Goal: Browse casually: Explore the website without a specific task or goal

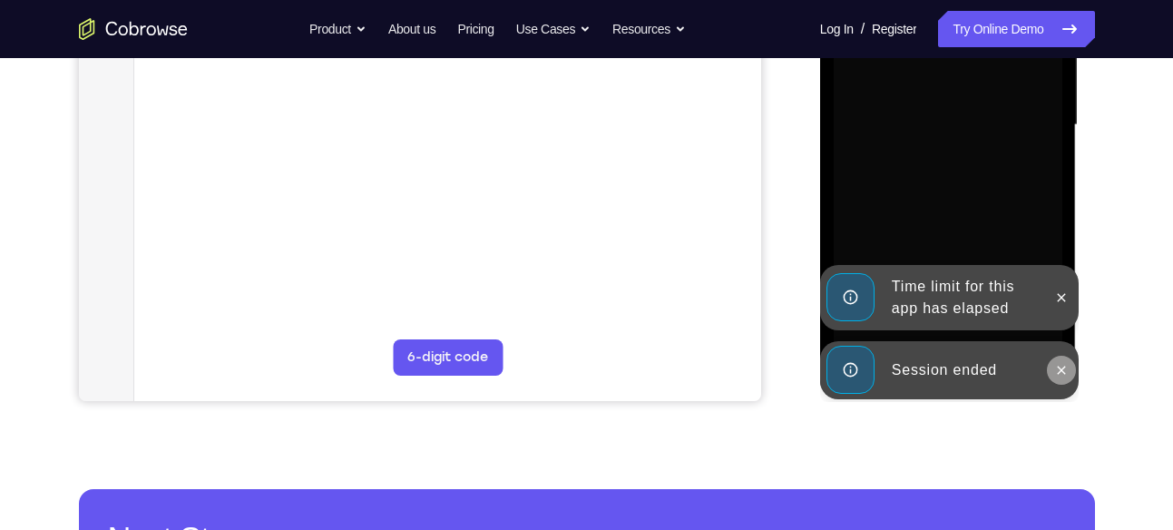
click at [1054, 366] on icon at bounding box center [1061, 370] width 15 height 15
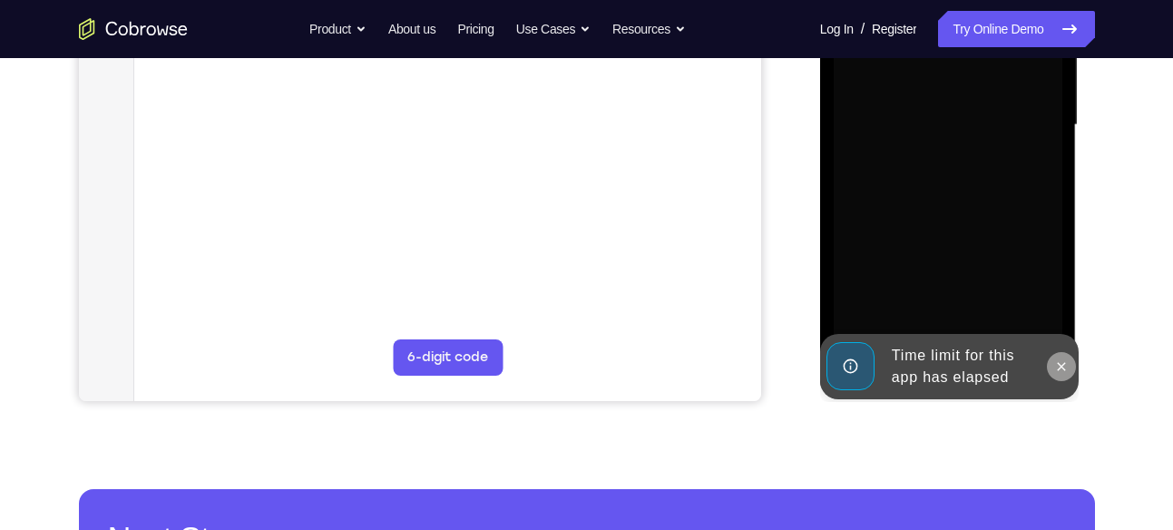
click at [1057, 357] on button at bounding box center [1061, 366] width 29 height 29
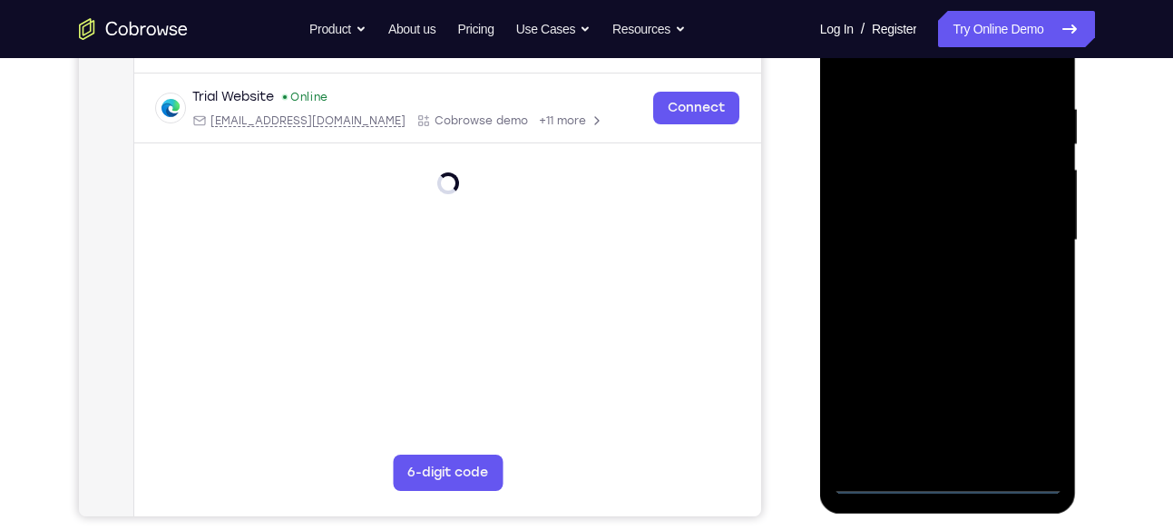
scroll to position [296, 0]
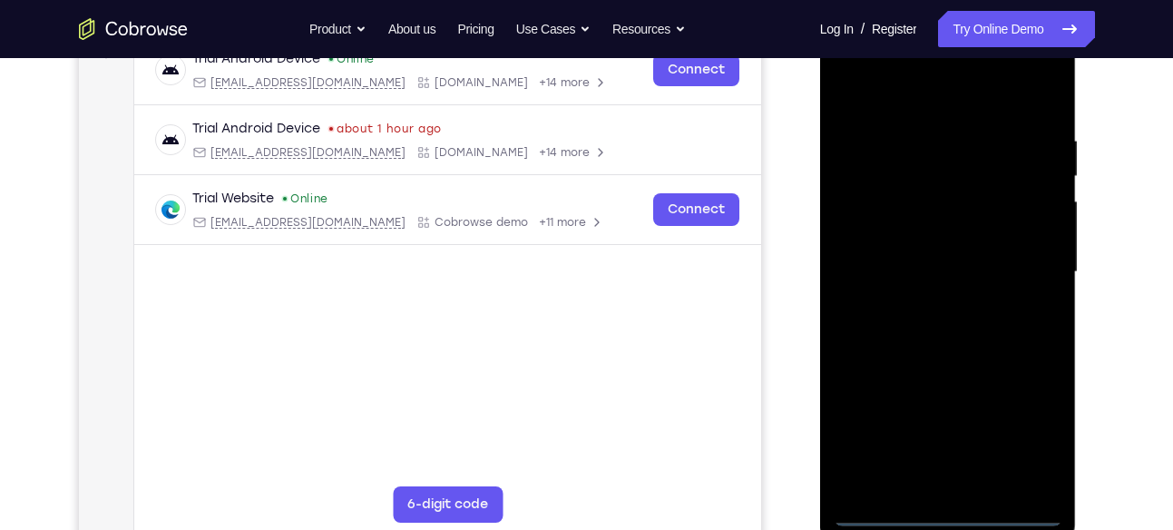
click at [947, 503] on div at bounding box center [947, 272] width 229 height 508
click at [947, 521] on div at bounding box center [947, 272] width 229 height 508
click at [1022, 425] on div at bounding box center [947, 272] width 229 height 508
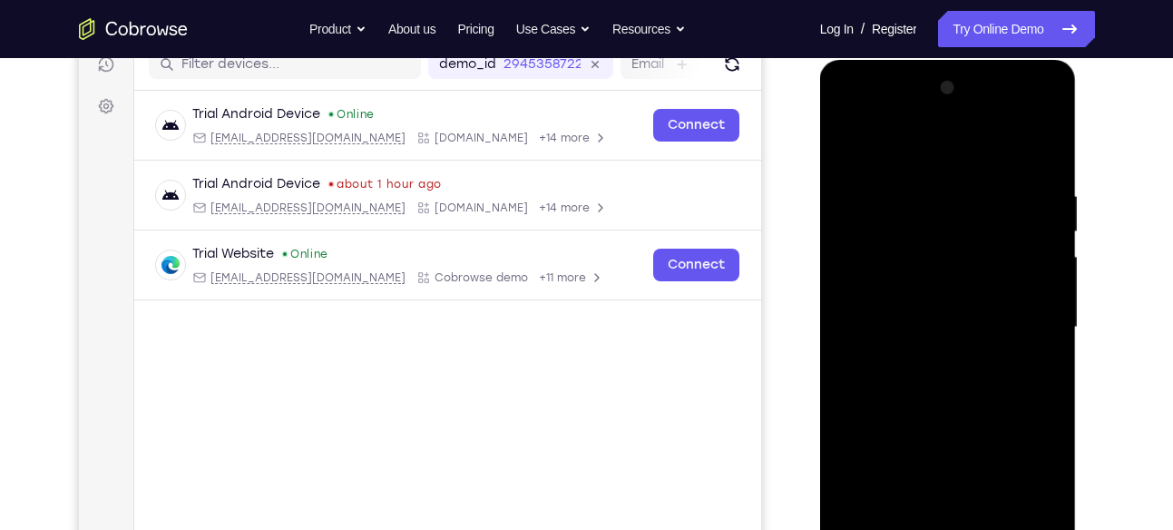
scroll to position [236, 0]
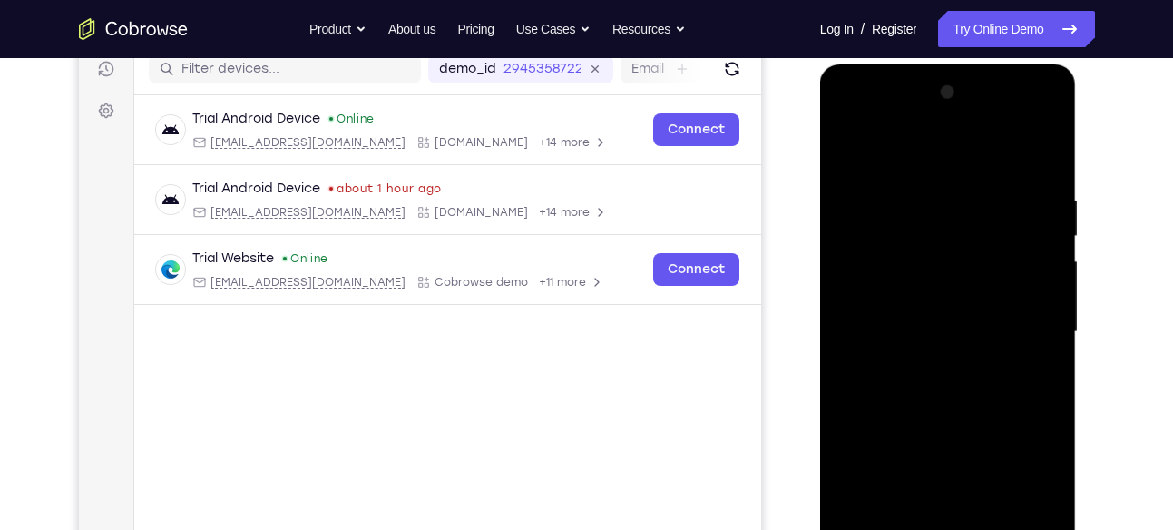
click at [854, 129] on div at bounding box center [947, 332] width 229 height 508
click at [872, 267] on div at bounding box center [947, 332] width 229 height 508
click at [872, 278] on div at bounding box center [947, 332] width 229 height 508
click at [871, 275] on div at bounding box center [947, 332] width 229 height 508
click at [878, 336] on div at bounding box center [947, 332] width 229 height 508
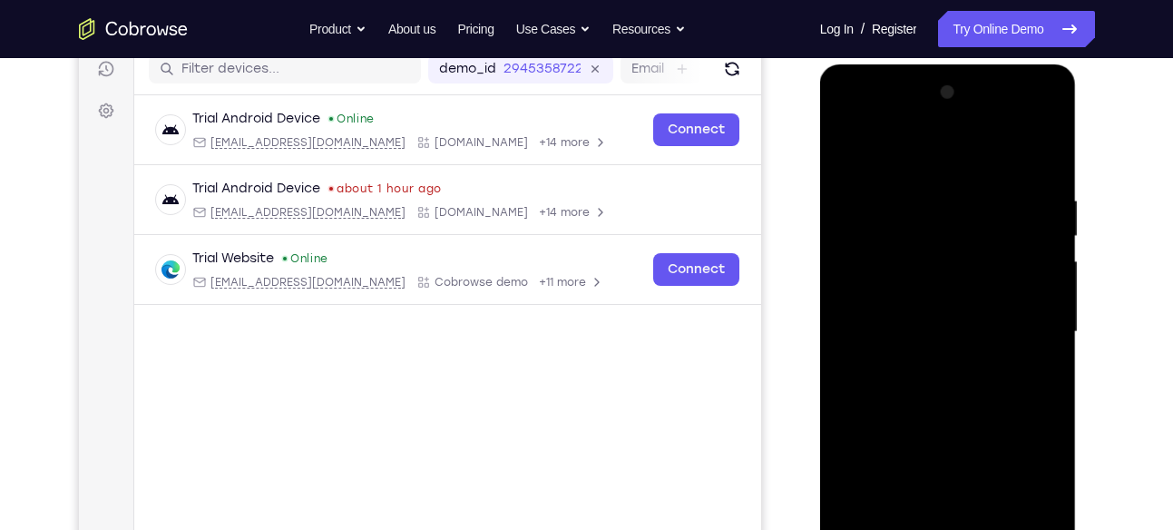
click at [899, 313] on div at bounding box center [947, 332] width 229 height 508
click at [910, 356] on div at bounding box center [947, 332] width 229 height 508
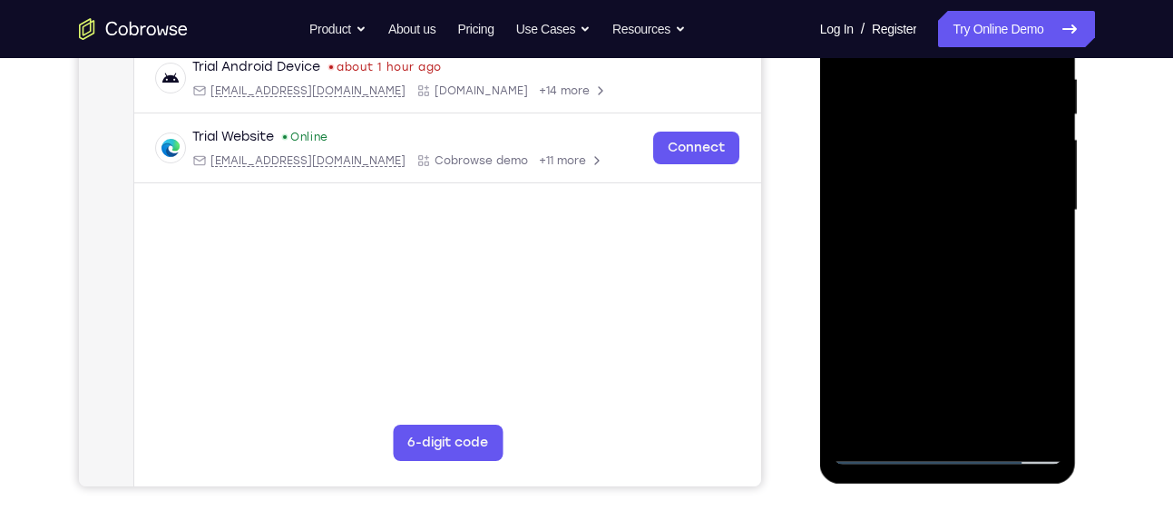
scroll to position [360, 0]
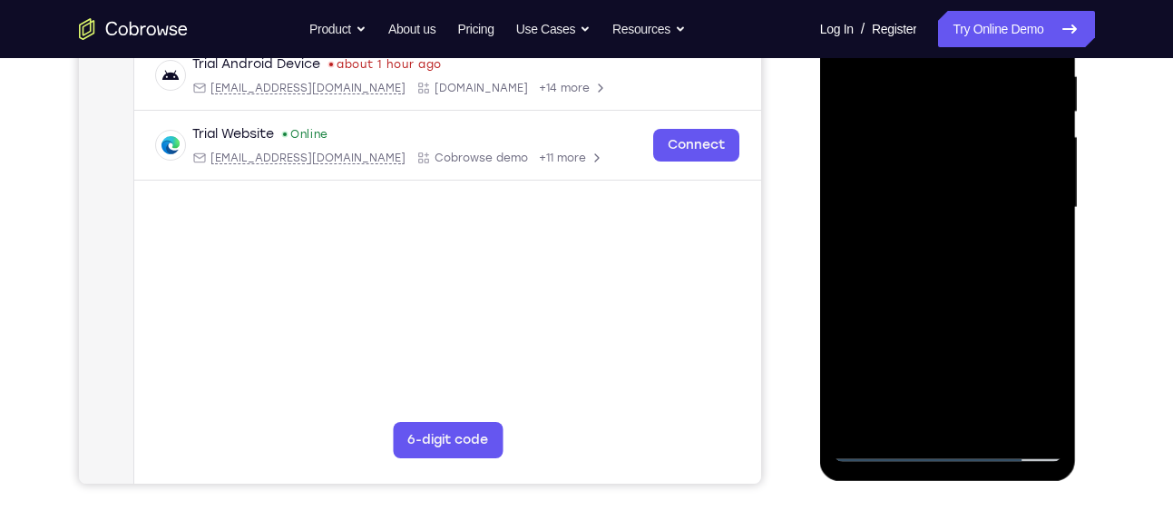
click at [911, 412] on div at bounding box center [947, 208] width 229 height 508
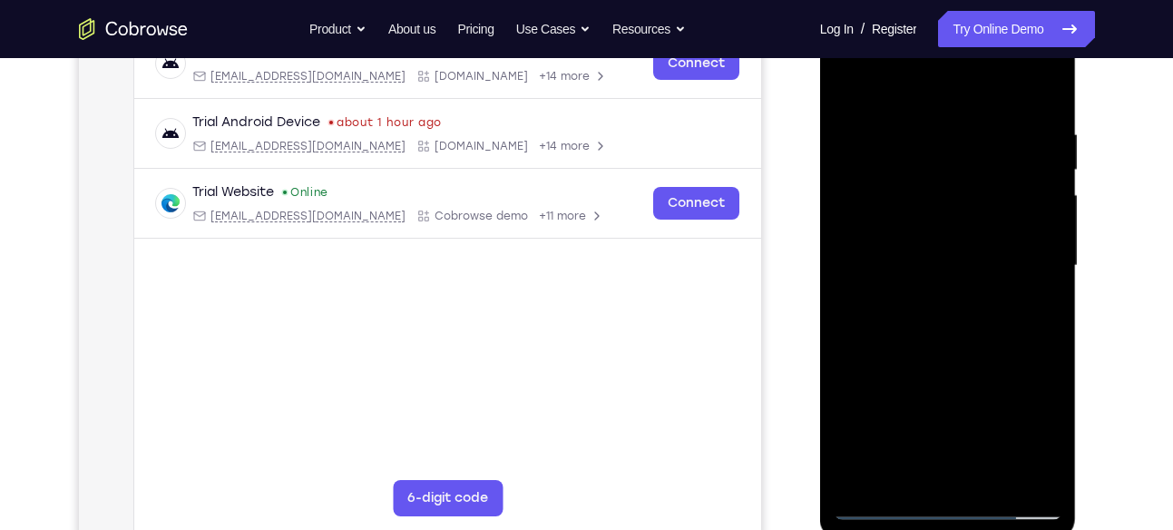
scroll to position [301, 0]
click at [959, 248] on div at bounding box center [947, 267] width 229 height 508
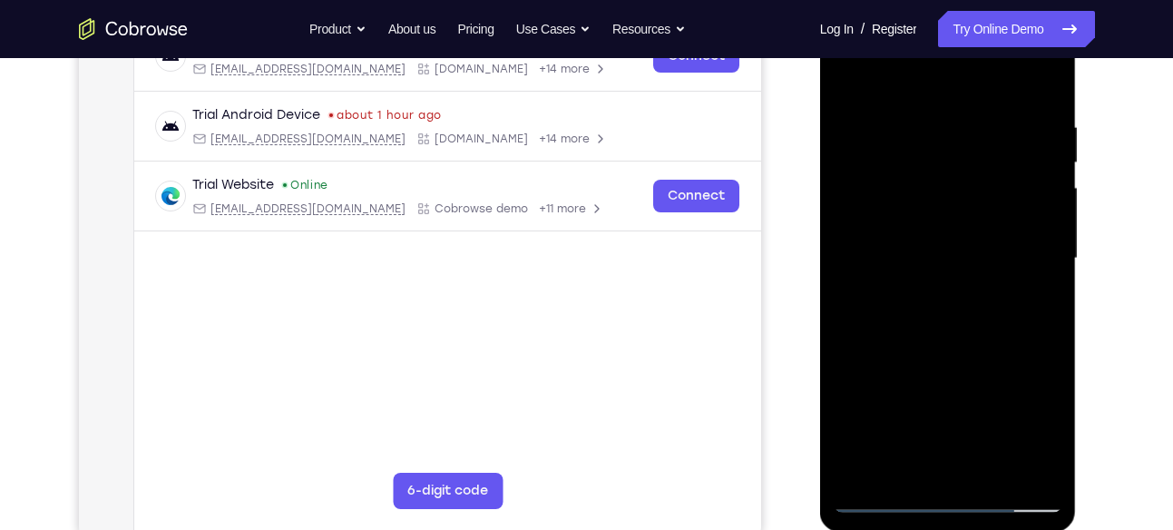
scroll to position [310, 0]
click at [1048, 280] on div at bounding box center [947, 258] width 229 height 508
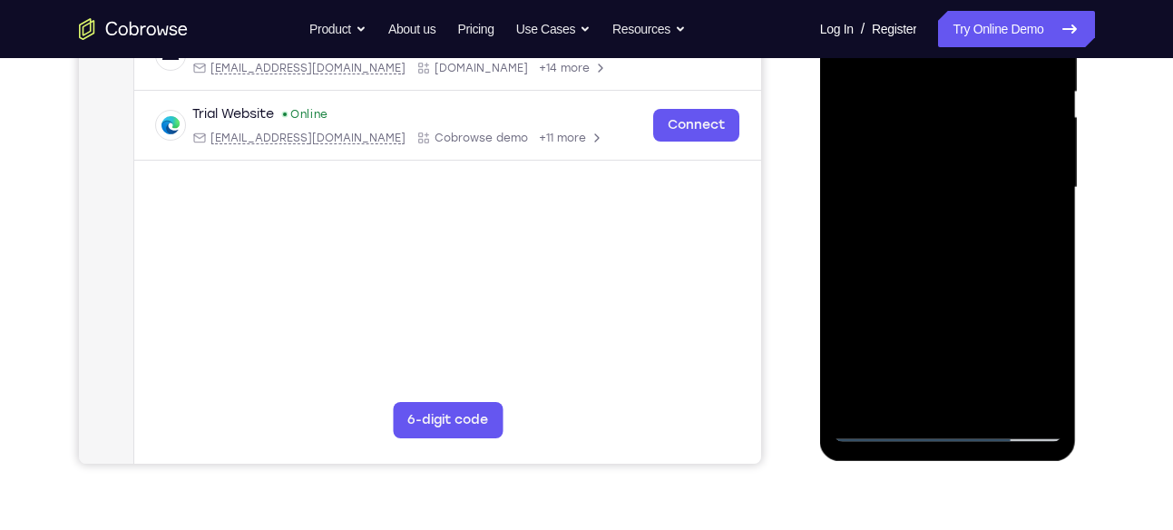
scroll to position [364, 0]
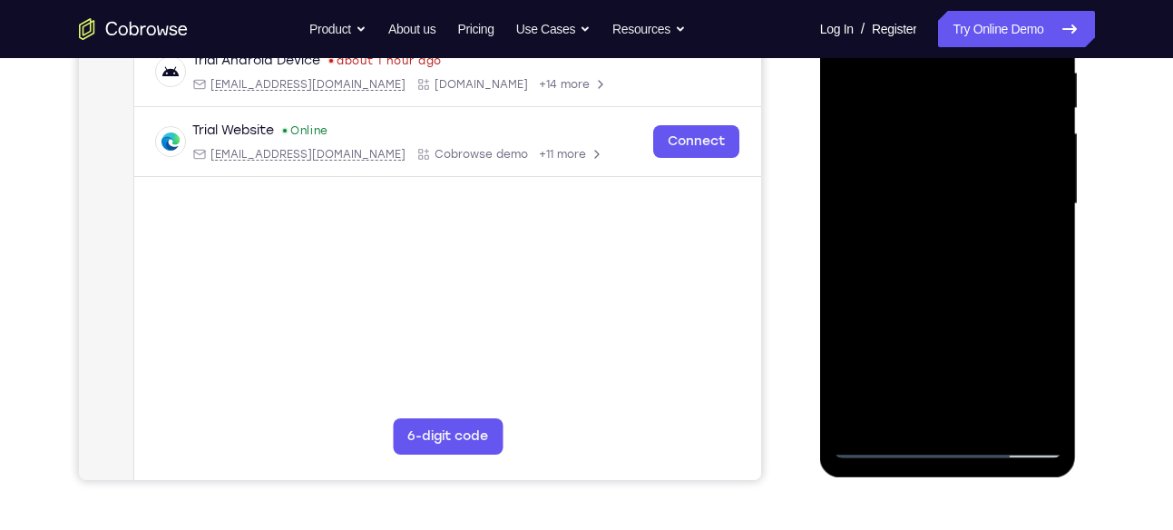
click at [1053, 224] on div at bounding box center [947, 204] width 229 height 508
click at [1044, 219] on div at bounding box center [947, 204] width 229 height 508
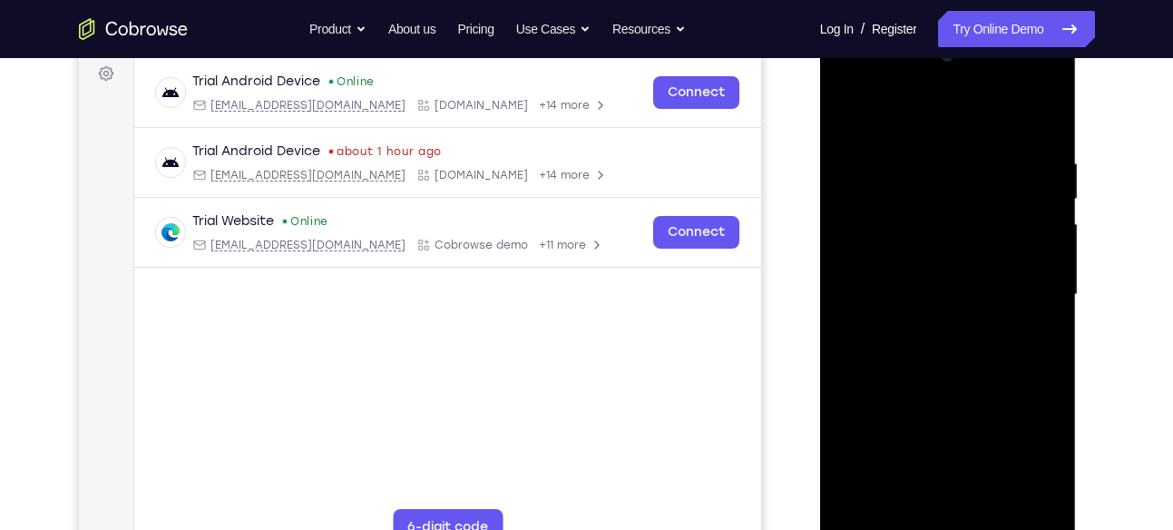
scroll to position [272, 0]
click at [1046, 127] on div at bounding box center [947, 296] width 229 height 508
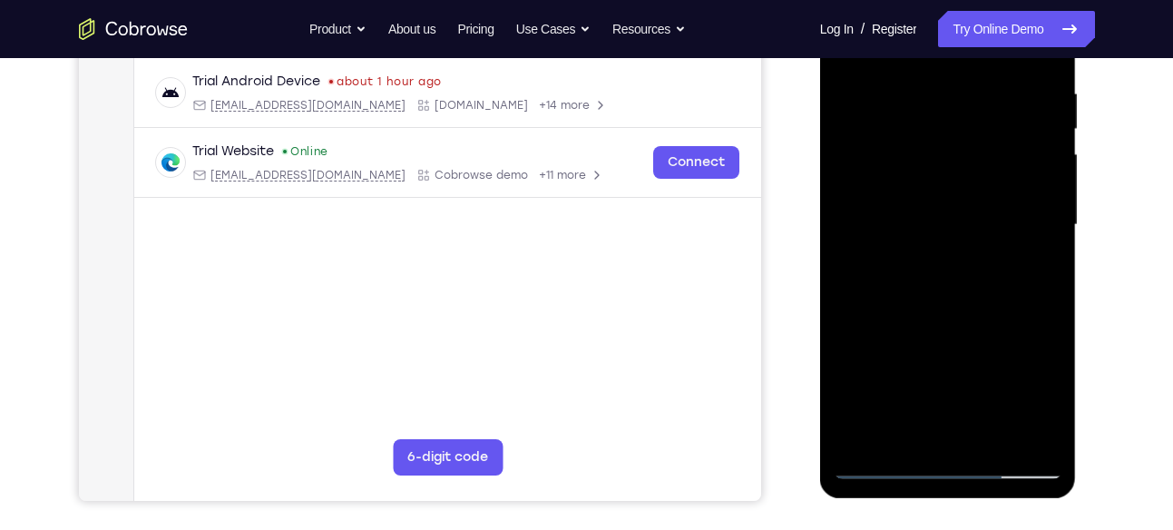
scroll to position [344, 0]
click at [867, 174] on div at bounding box center [947, 224] width 229 height 508
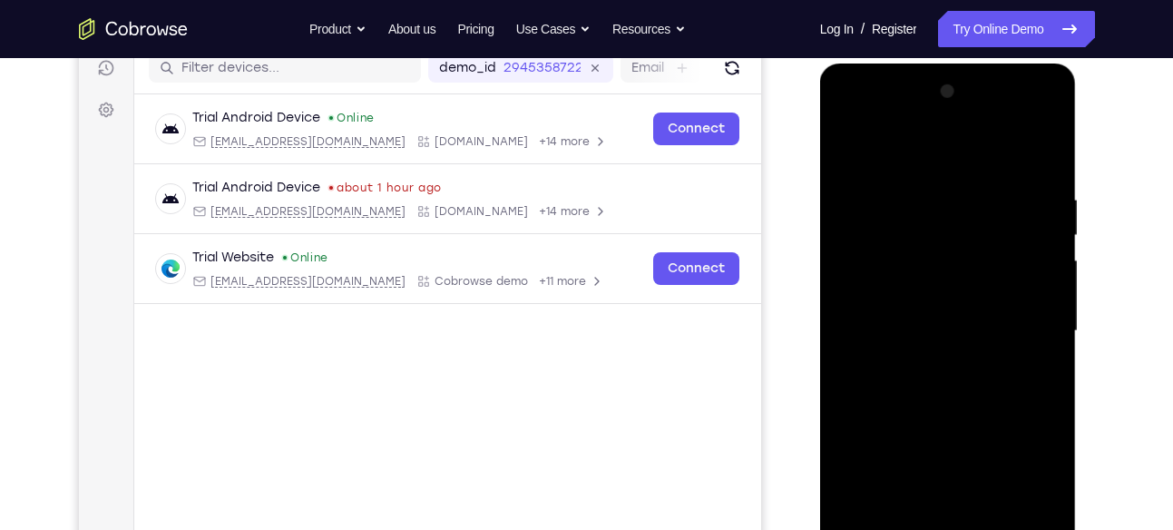
scroll to position [230, 0]
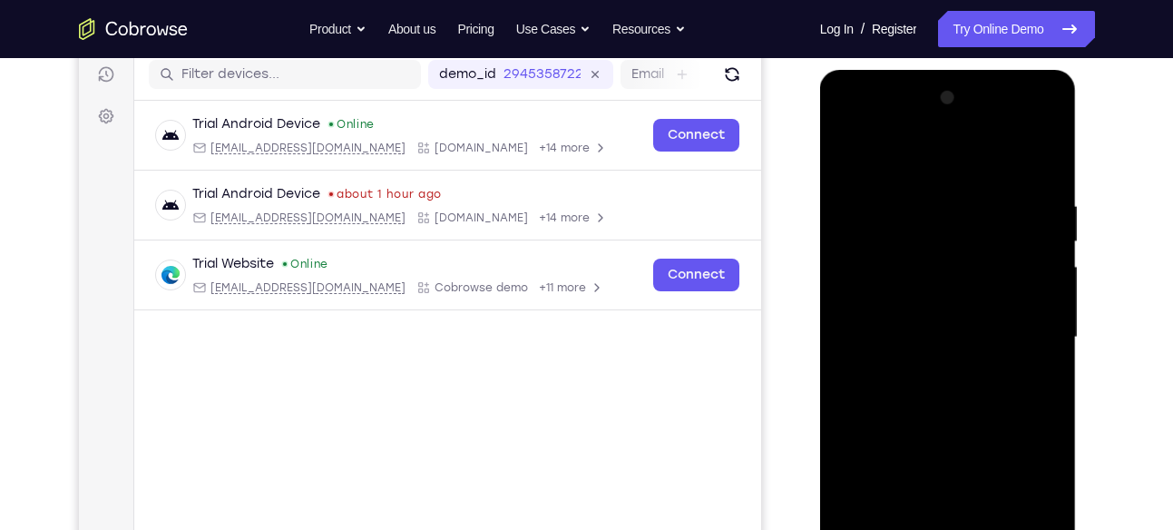
click at [1025, 119] on div at bounding box center [947, 337] width 229 height 508
click at [850, 118] on div at bounding box center [947, 337] width 229 height 508
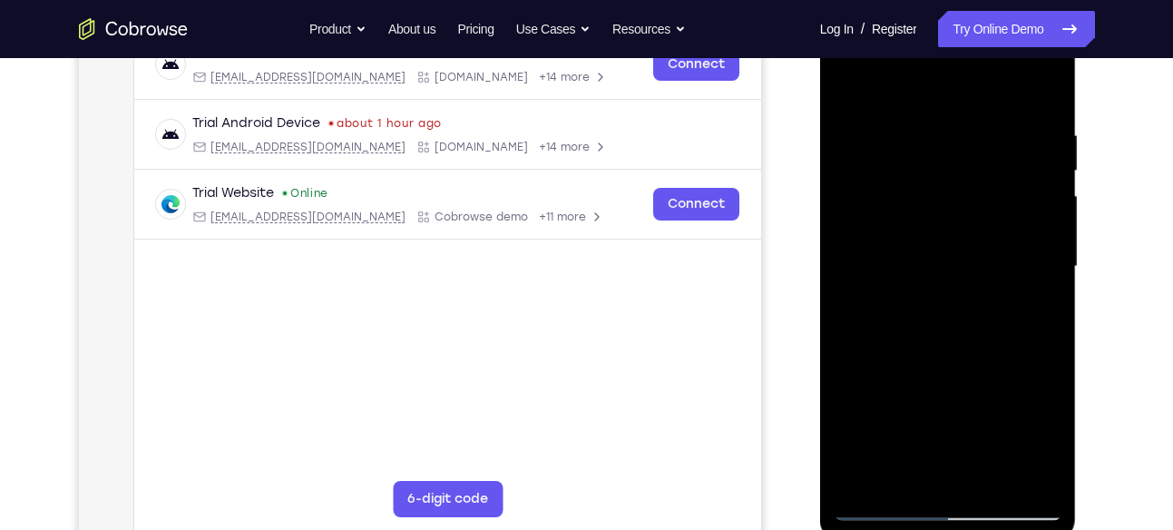
scroll to position [302, 0]
click at [1021, 242] on div at bounding box center [947, 266] width 229 height 508
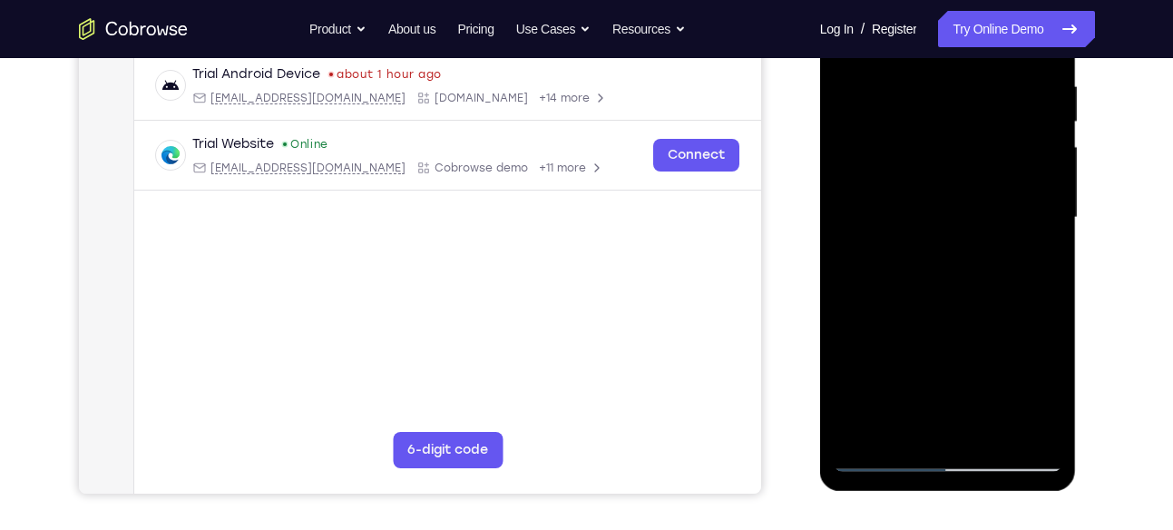
scroll to position [351, 0]
click at [969, 254] on div at bounding box center [947, 217] width 229 height 508
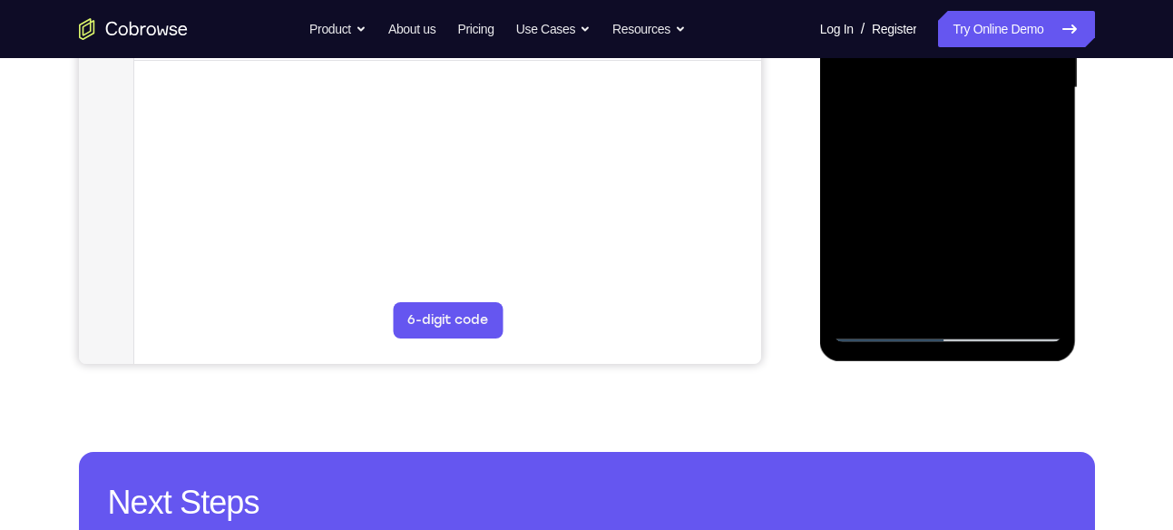
scroll to position [481, 0]
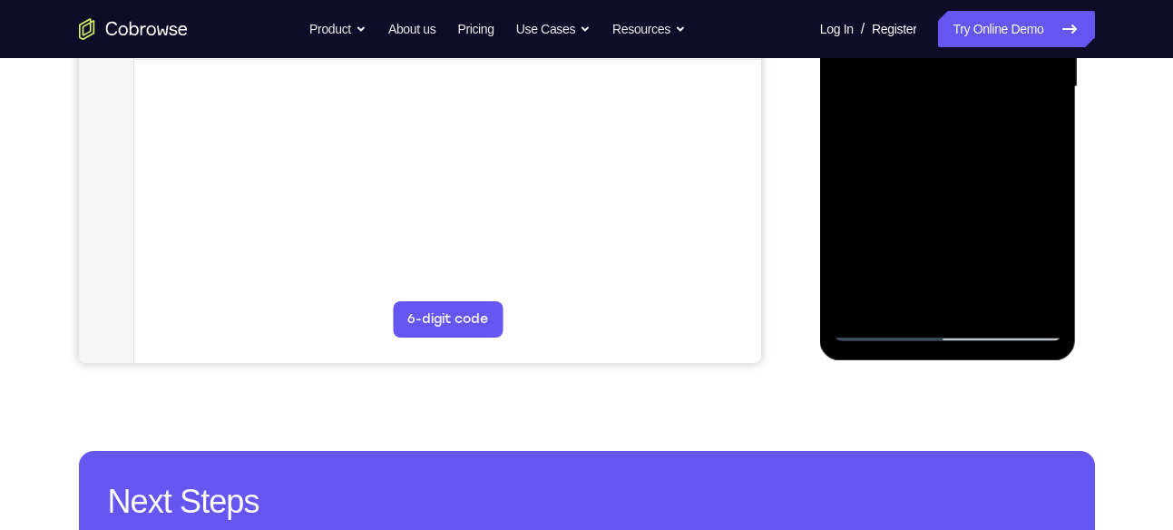
click at [881, 326] on div at bounding box center [947, 87] width 229 height 508
click at [903, 306] on div at bounding box center [947, 87] width 229 height 508
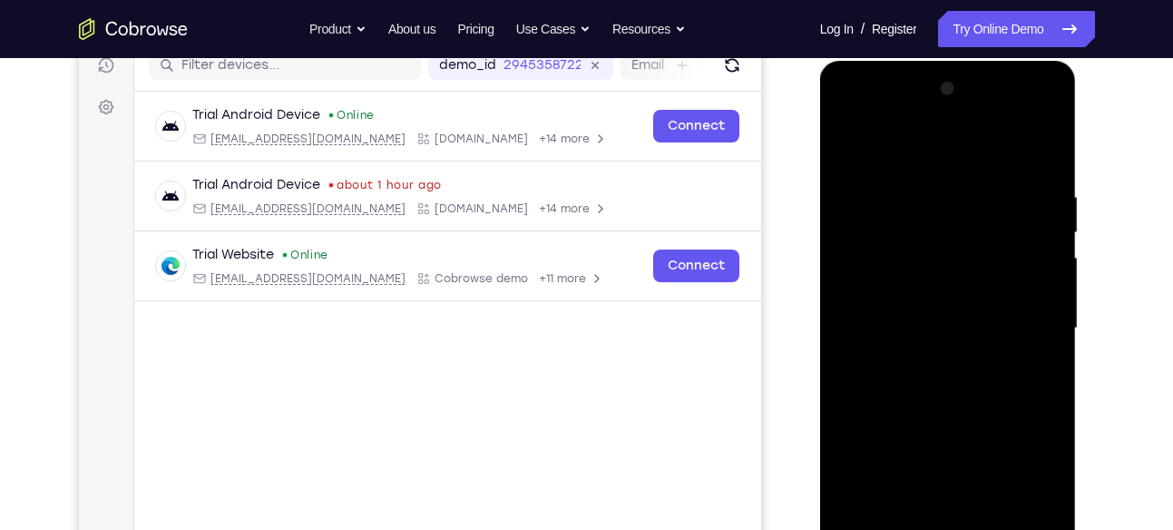
scroll to position [382, 0]
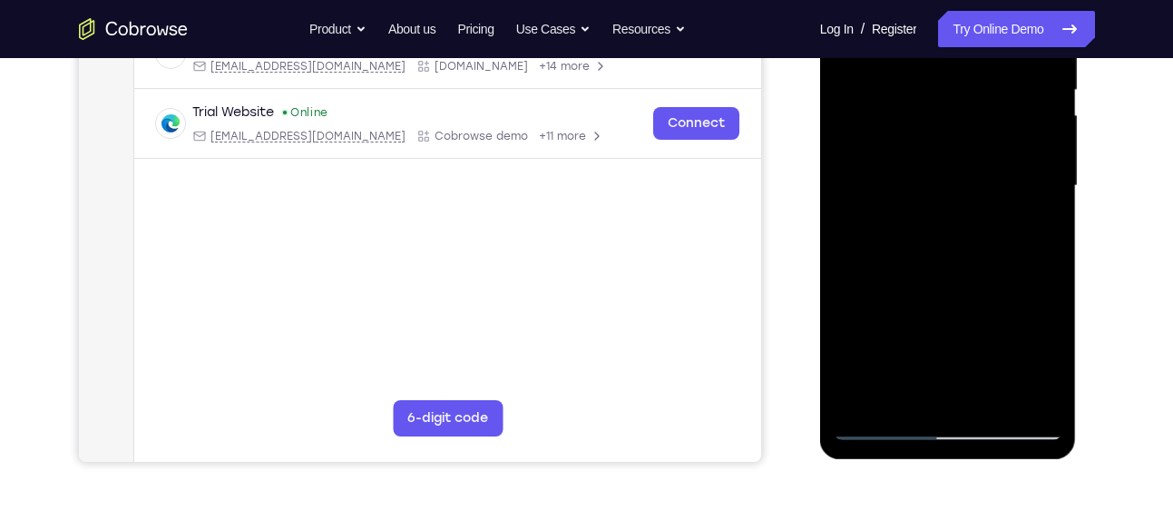
click at [966, 316] on div at bounding box center [947, 186] width 229 height 508
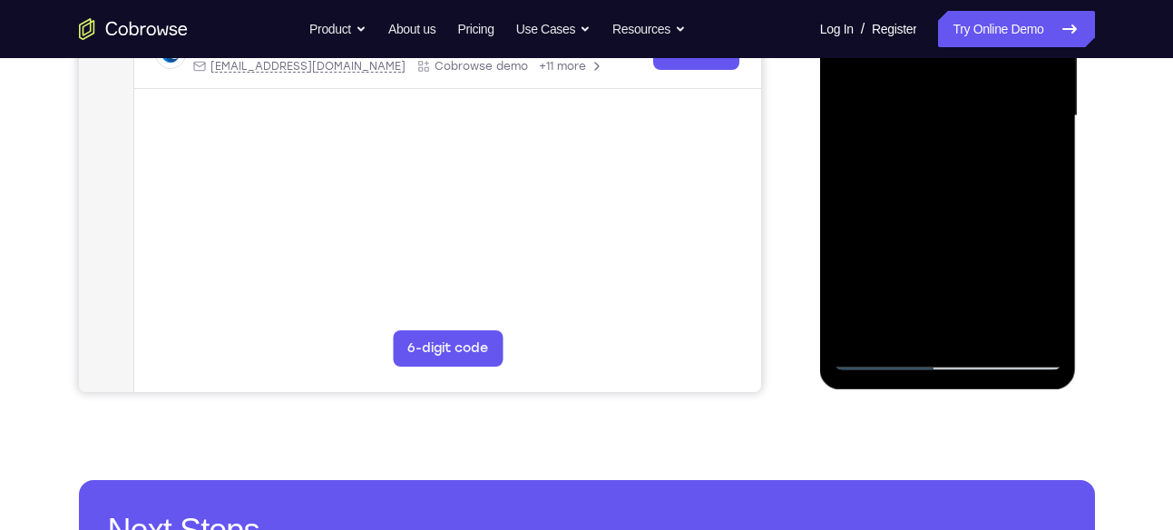
scroll to position [457, 0]
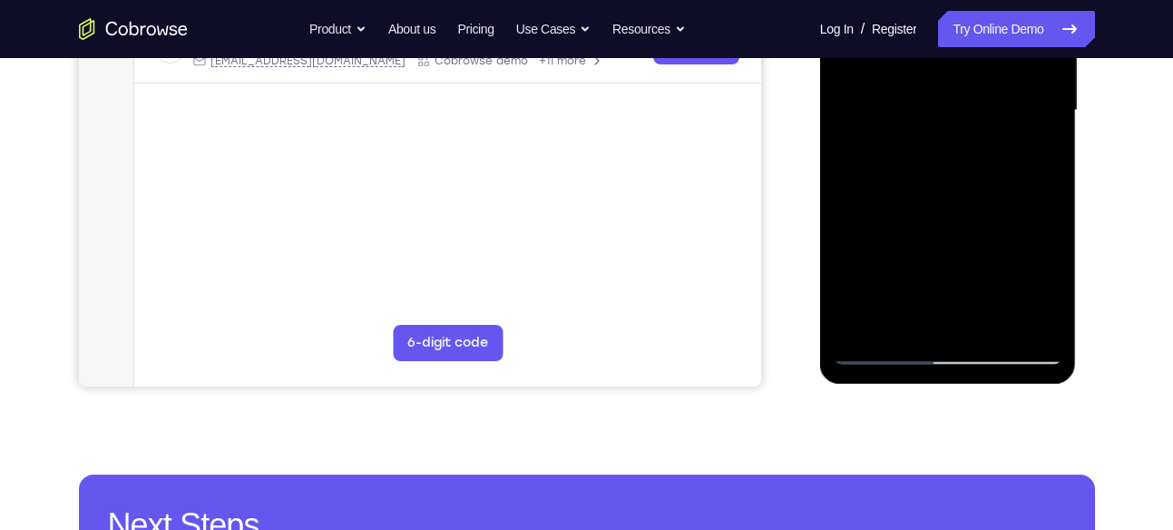
click at [881, 342] on div at bounding box center [947, 111] width 229 height 508
click at [882, 354] on div at bounding box center [947, 111] width 229 height 508
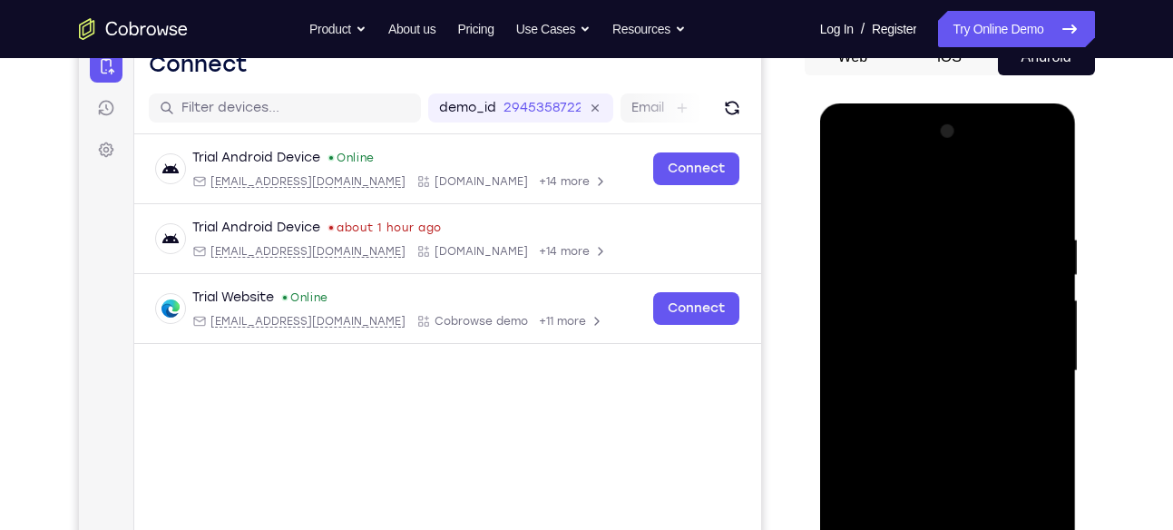
scroll to position [195, 0]
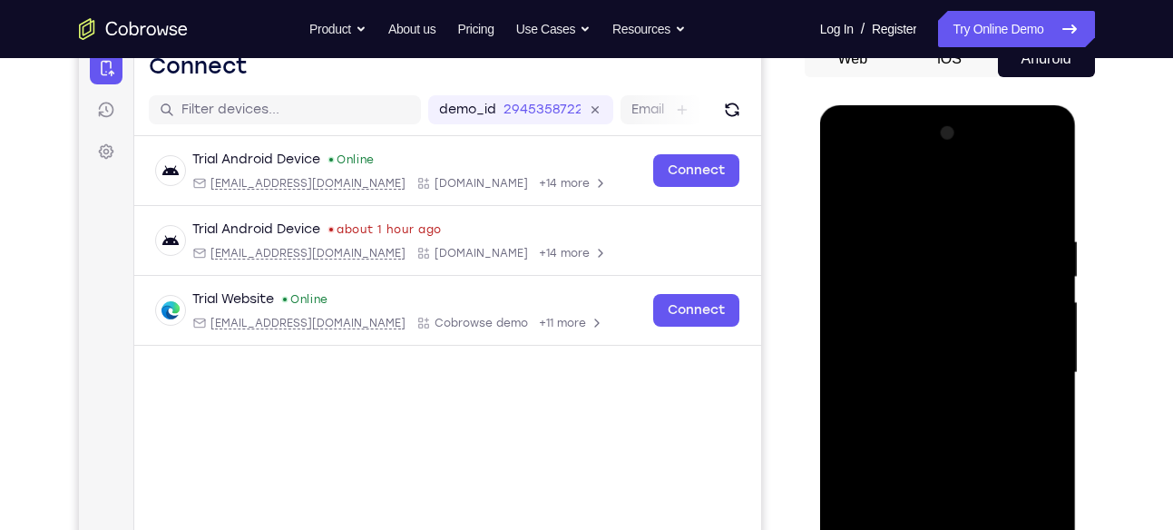
click at [1019, 166] on div at bounding box center [947, 373] width 229 height 508
click at [1022, 161] on div at bounding box center [947, 373] width 229 height 508
click at [918, 241] on div at bounding box center [947, 373] width 229 height 508
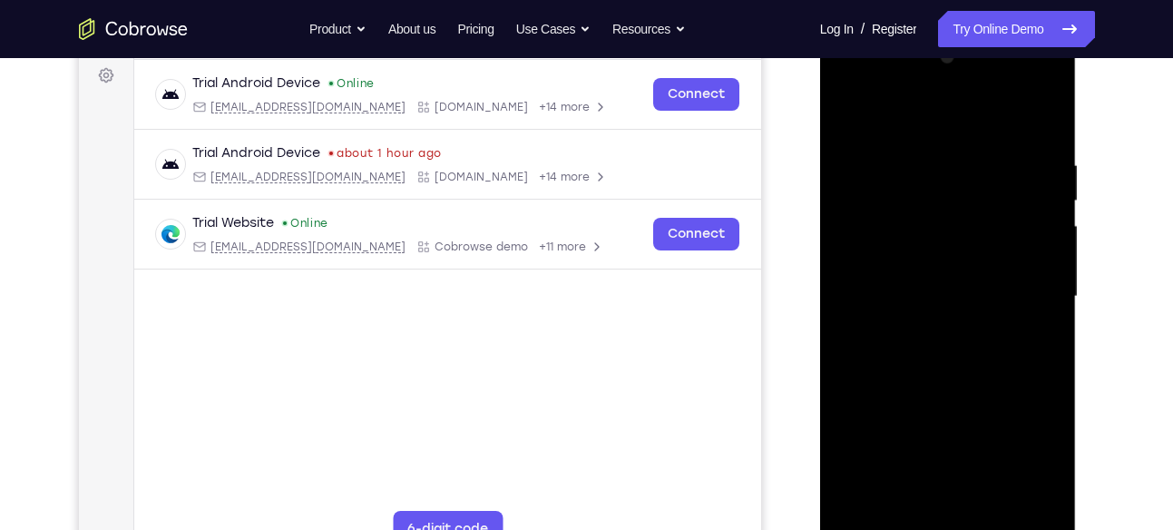
scroll to position [272, 0]
click at [1018, 116] on div at bounding box center [947, 296] width 229 height 508
click at [954, 198] on div at bounding box center [947, 296] width 229 height 508
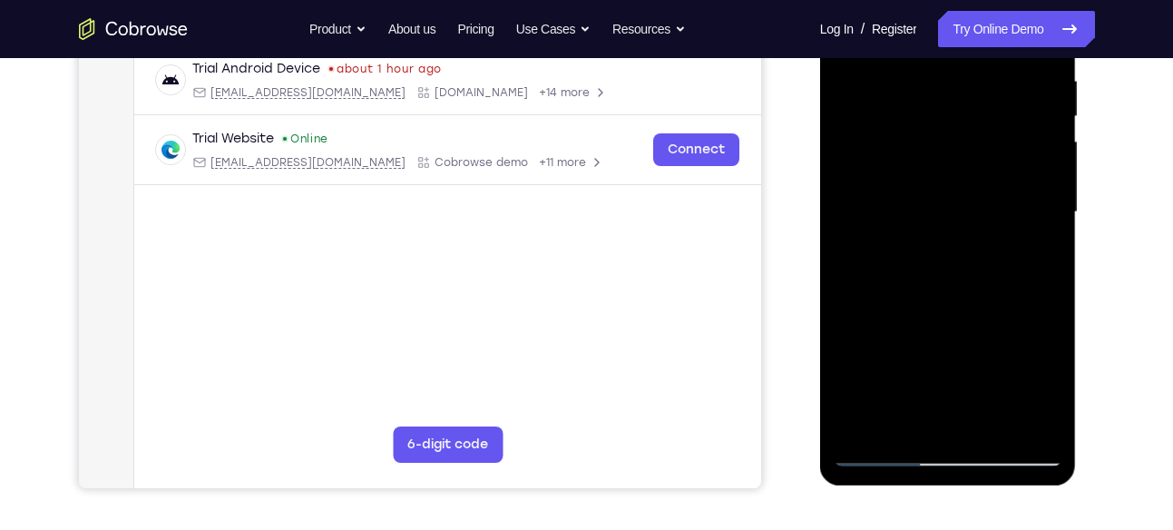
scroll to position [444, 0]
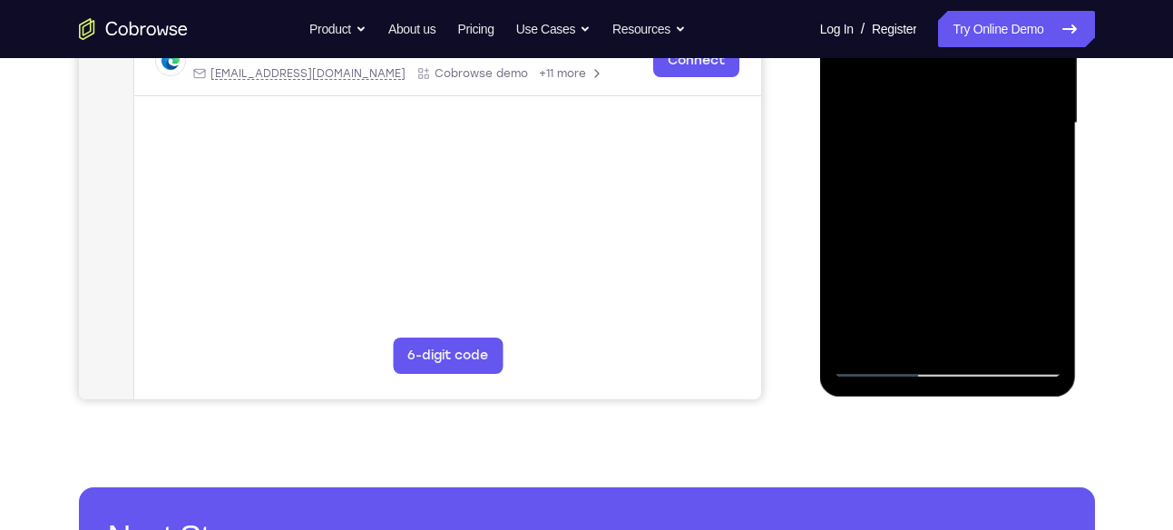
drag, startPoint x: 943, startPoint y: 290, endPoint x: 949, endPoint y: 164, distance: 126.2
click at [949, 164] on div at bounding box center [947, 123] width 229 height 508
click at [874, 243] on div at bounding box center [947, 123] width 229 height 508
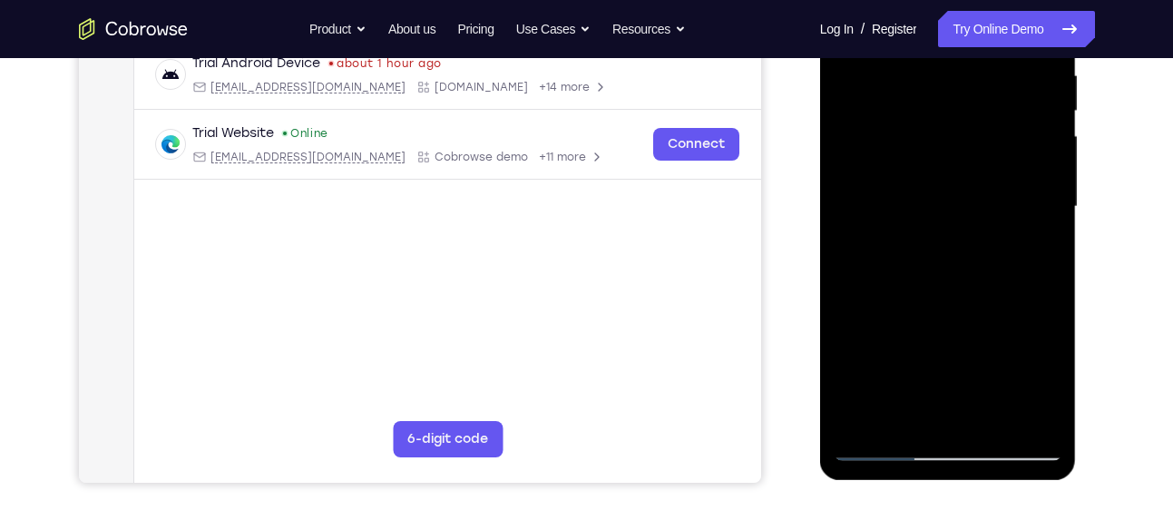
scroll to position [363, 0]
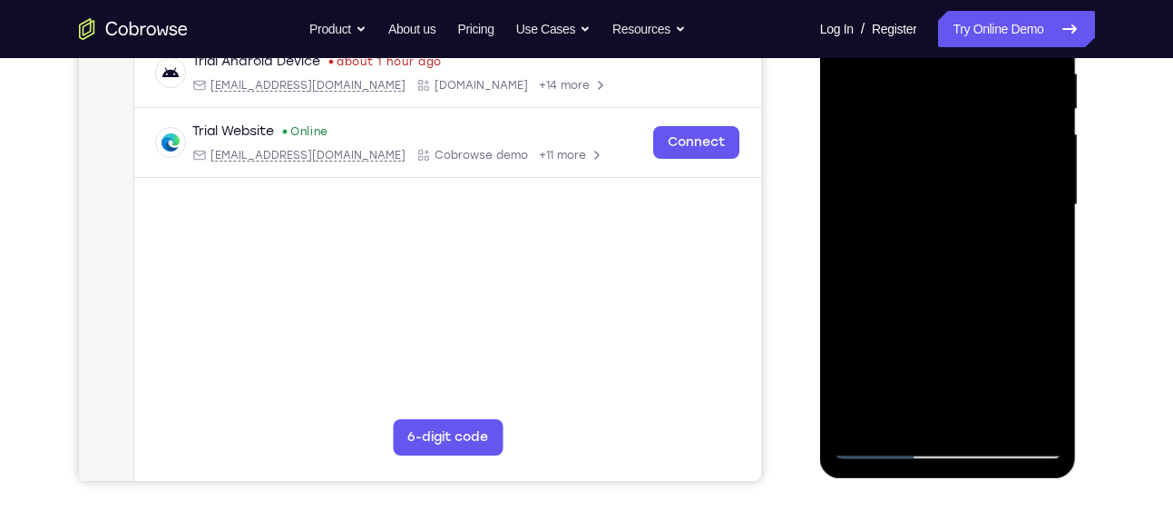
click at [1048, 204] on div at bounding box center [947, 205] width 229 height 508
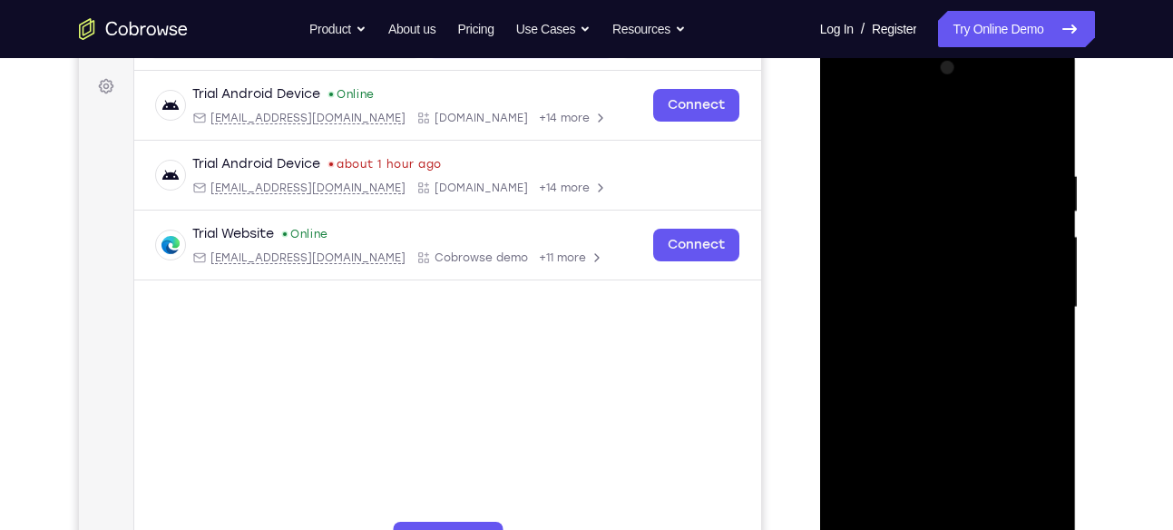
scroll to position [259, 0]
click at [1046, 141] on div at bounding box center [947, 308] width 229 height 508
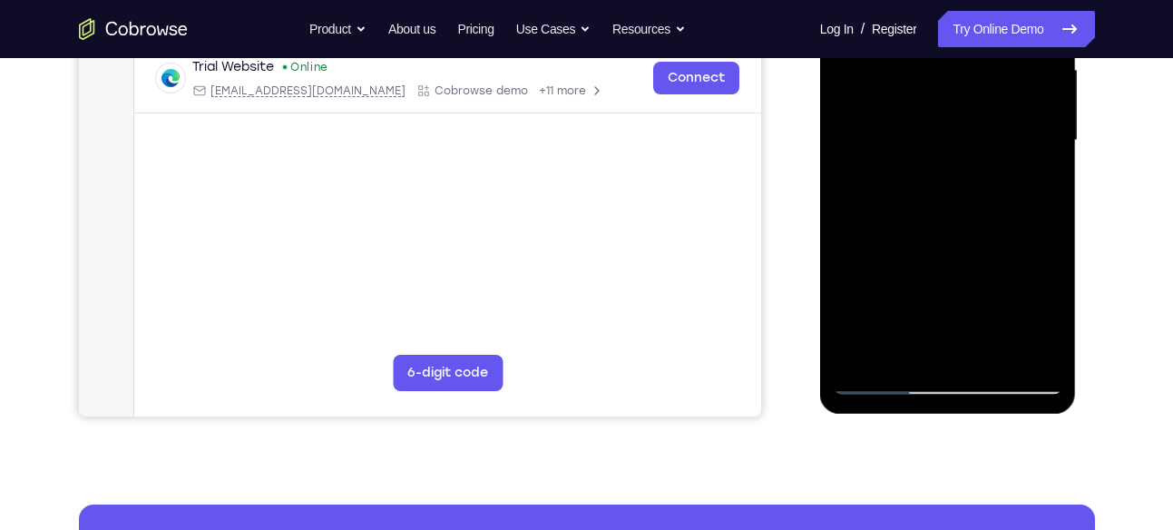
scroll to position [429, 0]
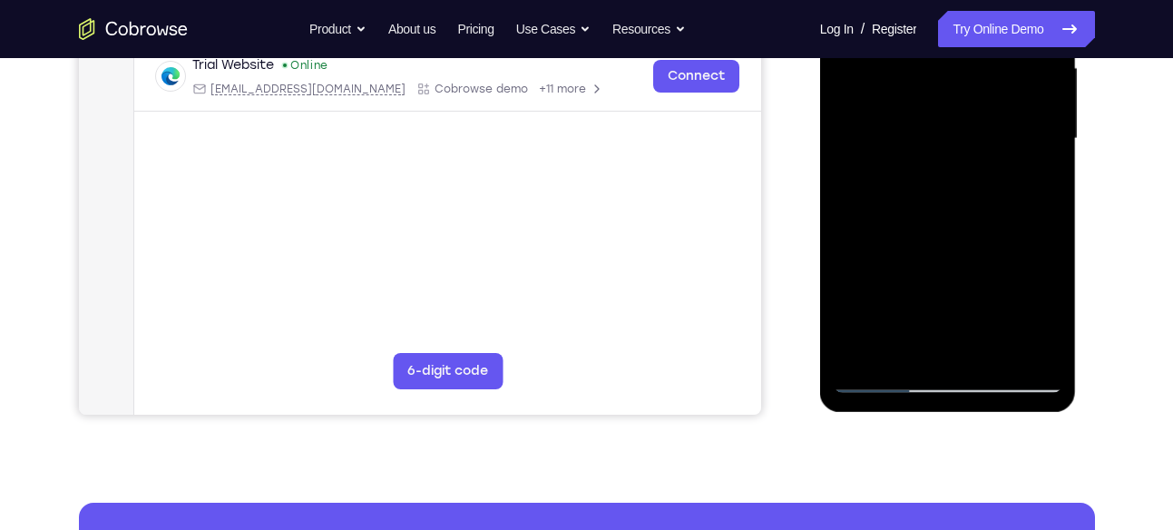
click at [915, 275] on div at bounding box center [947, 139] width 229 height 508
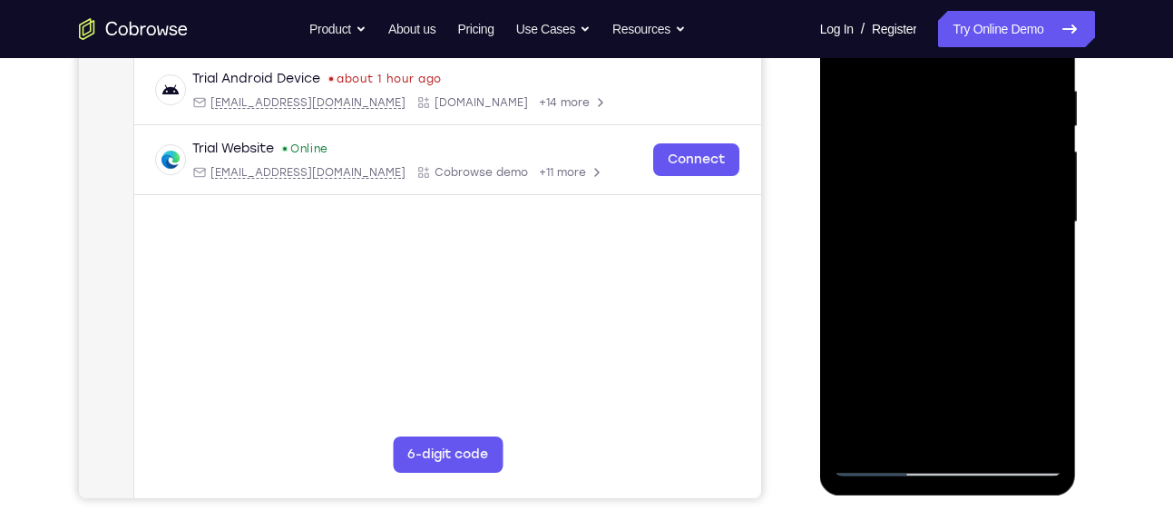
scroll to position [345, 0]
click at [1039, 233] on div at bounding box center [947, 223] width 229 height 508
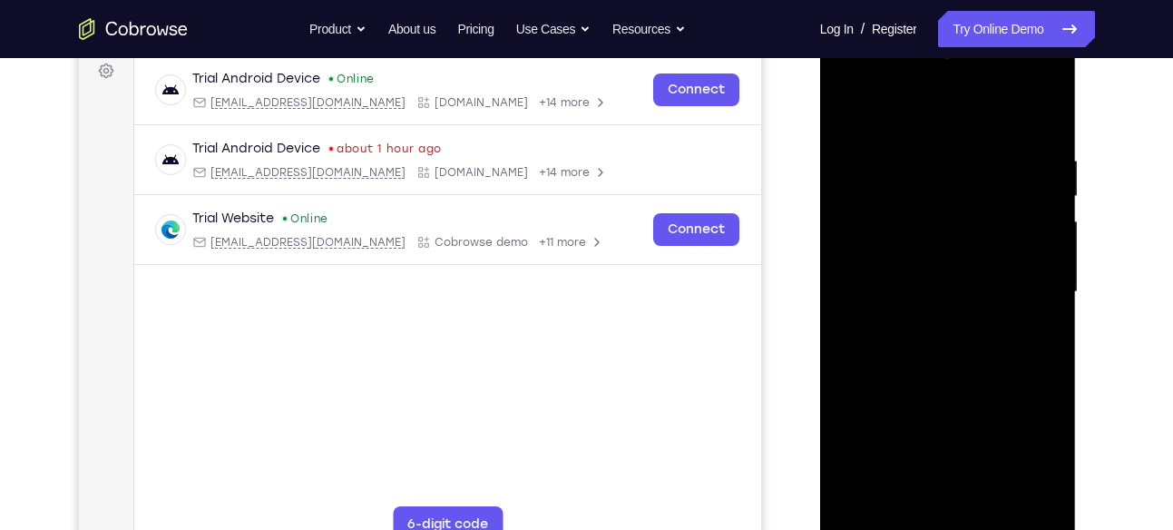
scroll to position [274, 0]
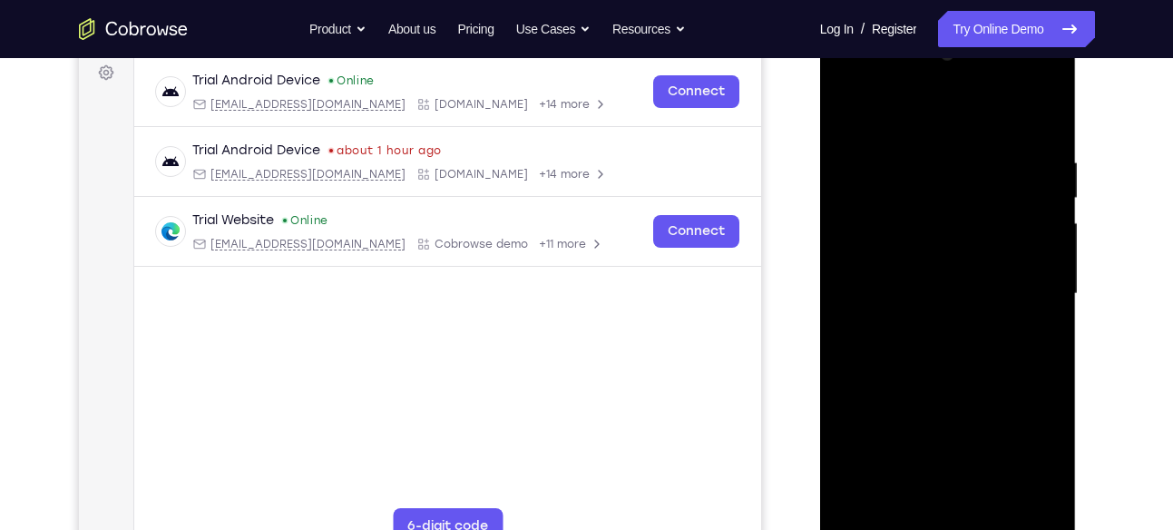
click at [1054, 121] on div at bounding box center [947, 294] width 229 height 508
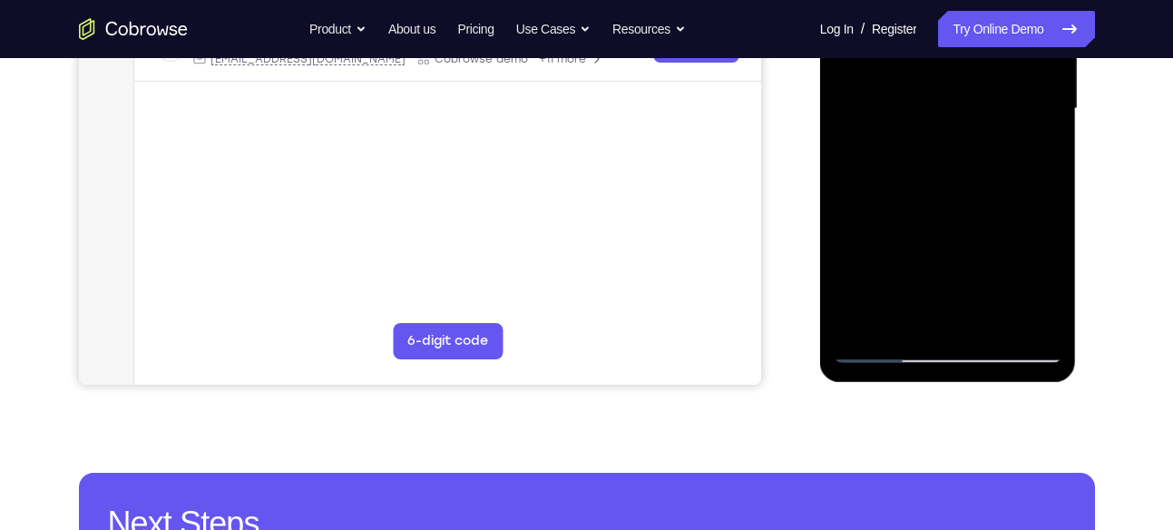
scroll to position [460, 0]
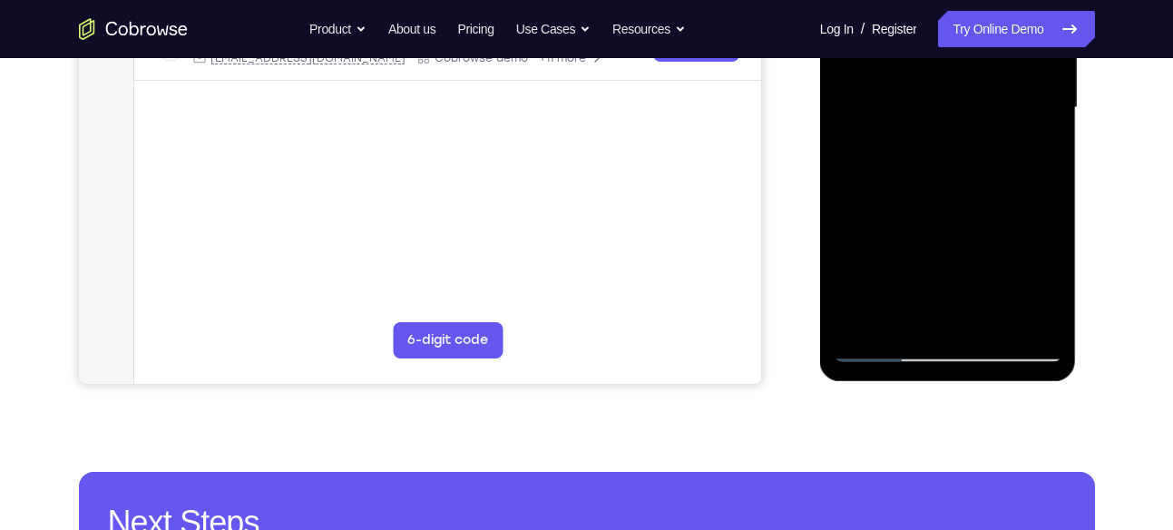
click at [980, 232] on div at bounding box center [947, 108] width 229 height 508
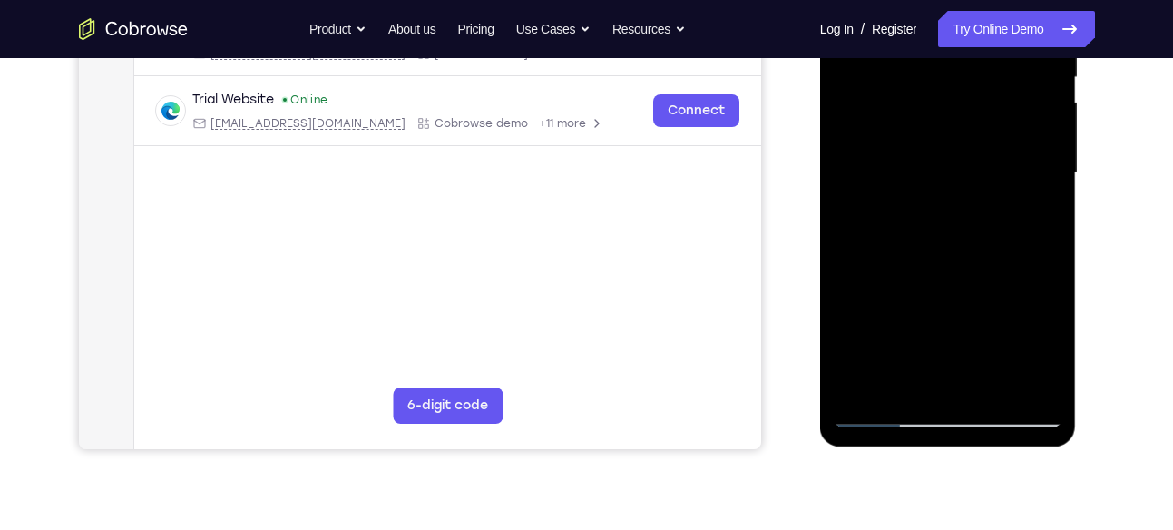
scroll to position [393, 0]
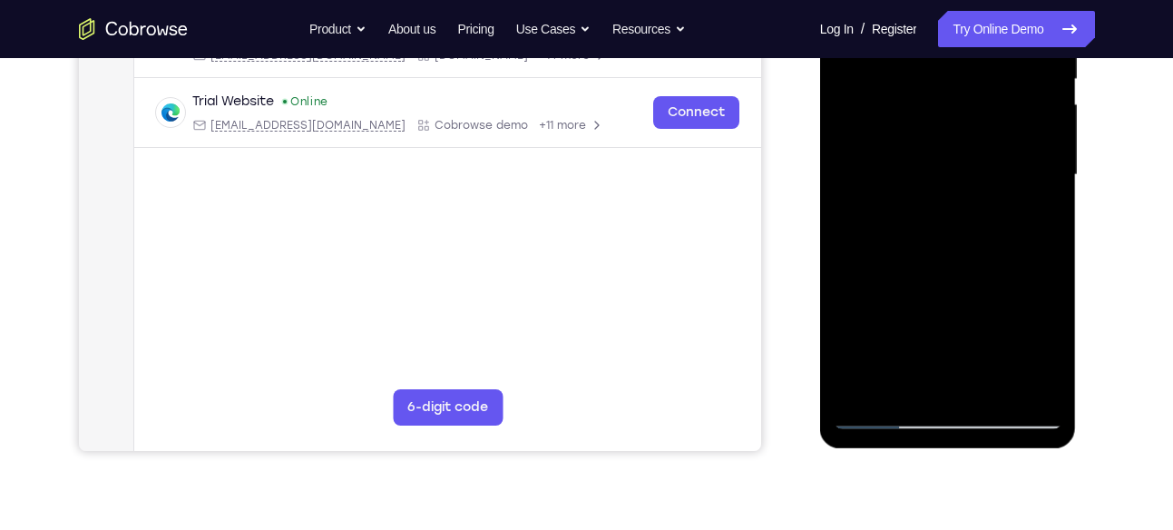
click at [1038, 188] on div at bounding box center [947, 175] width 229 height 508
click at [1044, 188] on div at bounding box center [947, 175] width 229 height 508
click at [1050, 190] on div at bounding box center [947, 175] width 229 height 508
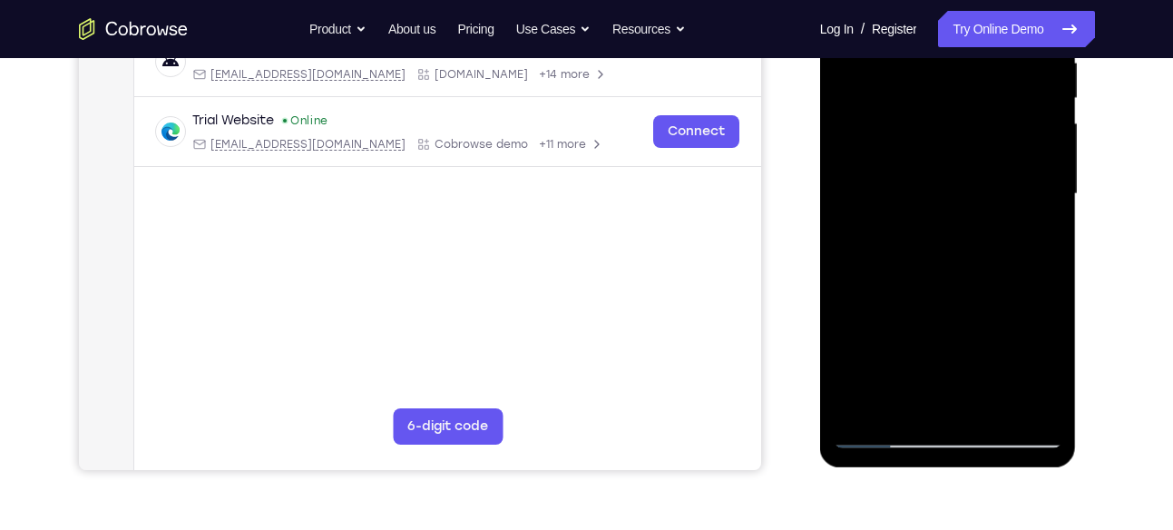
scroll to position [377, 0]
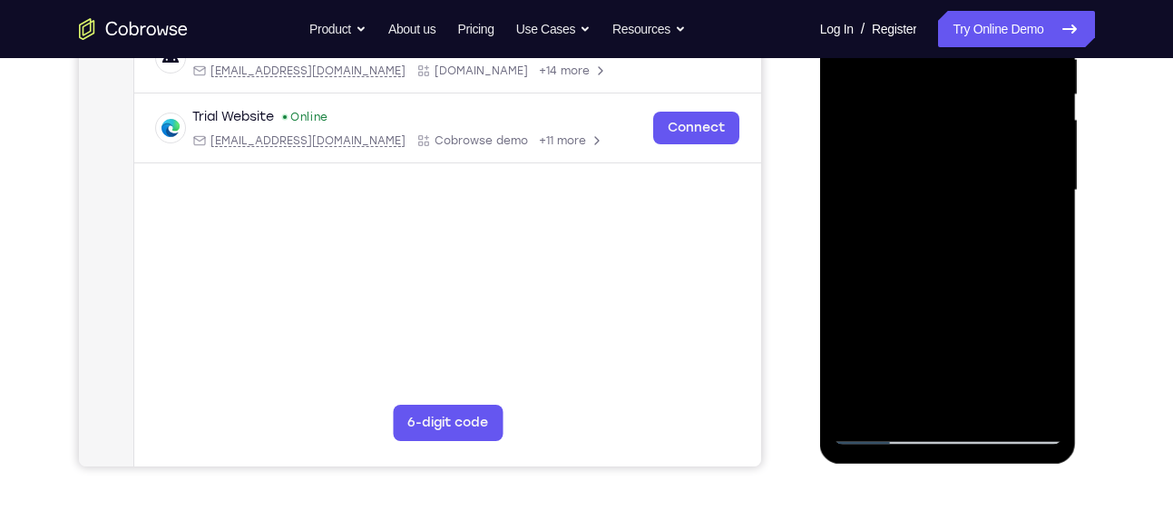
click at [1052, 209] on div at bounding box center [947, 191] width 229 height 508
click at [849, 204] on div at bounding box center [947, 191] width 229 height 508
click at [1044, 203] on div at bounding box center [947, 191] width 229 height 508
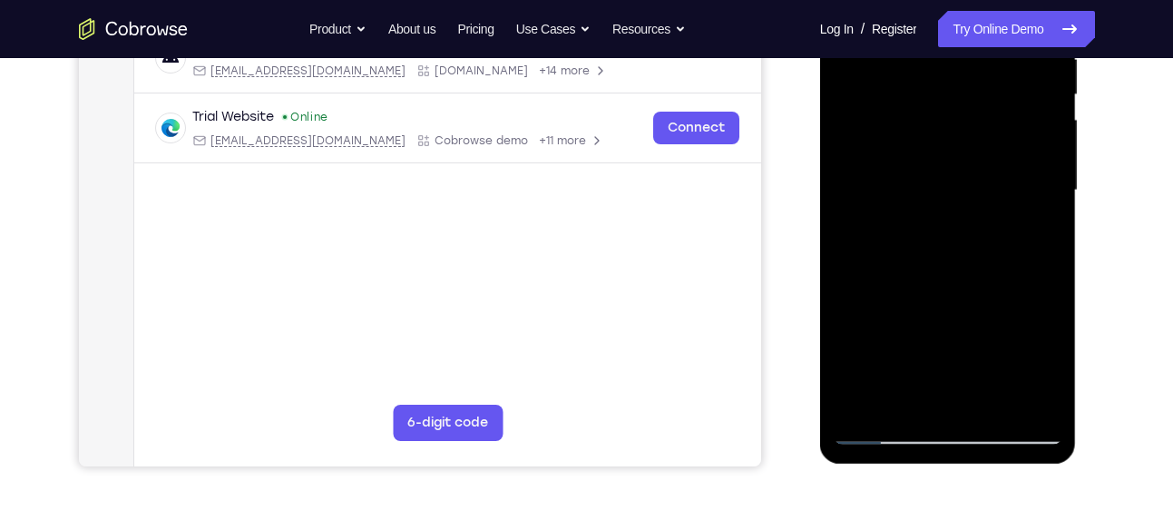
click at [1044, 203] on div at bounding box center [947, 191] width 229 height 508
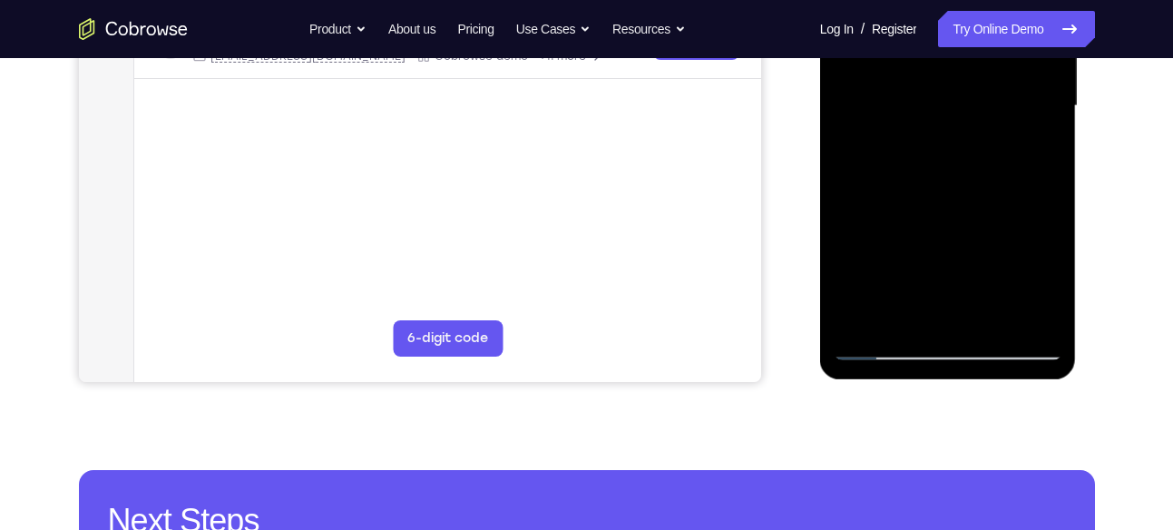
scroll to position [476, 0]
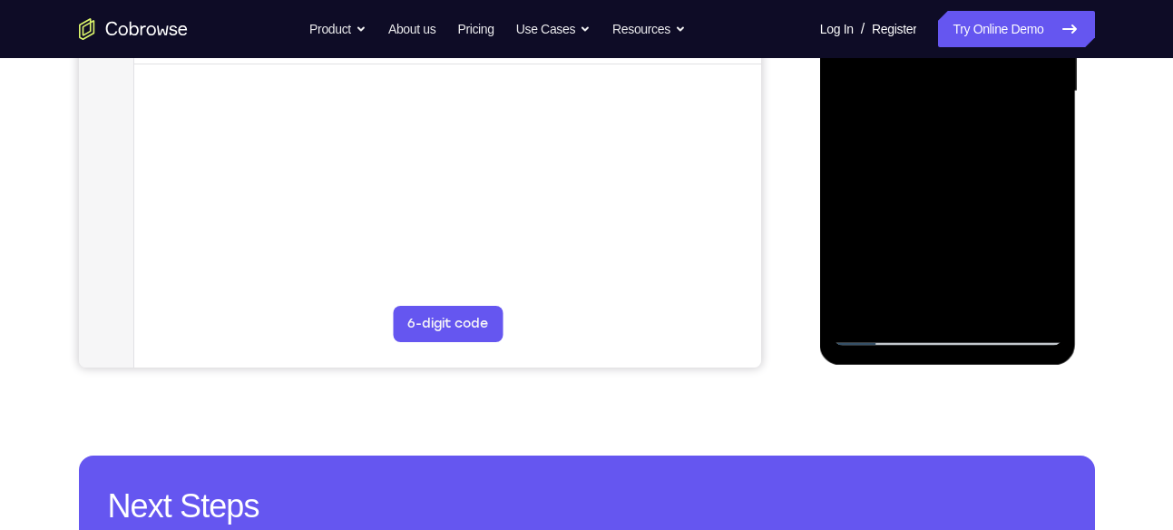
click at [886, 335] on div at bounding box center [947, 92] width 229 height 508
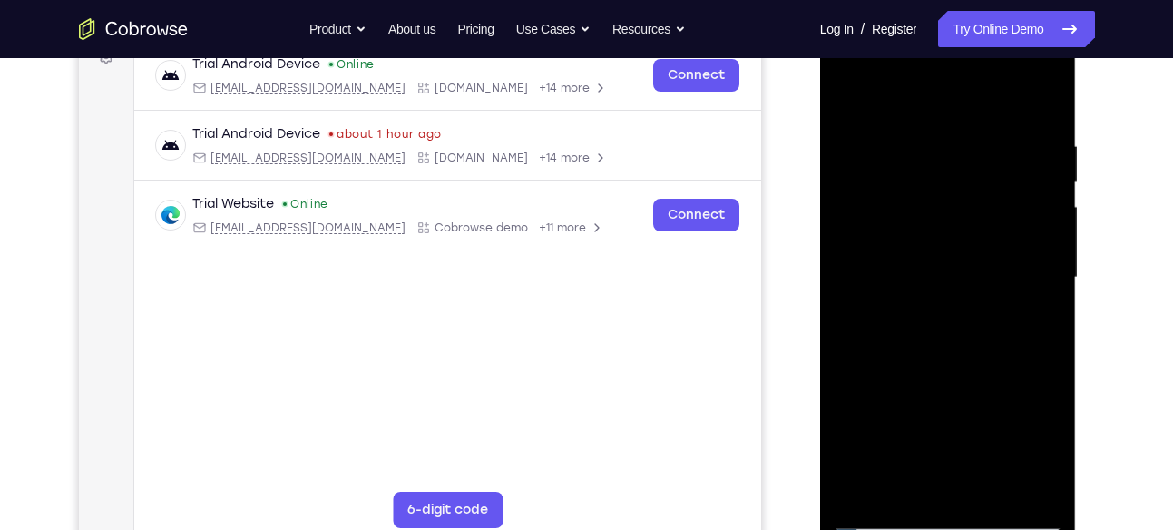
scroll to position [288, 0]
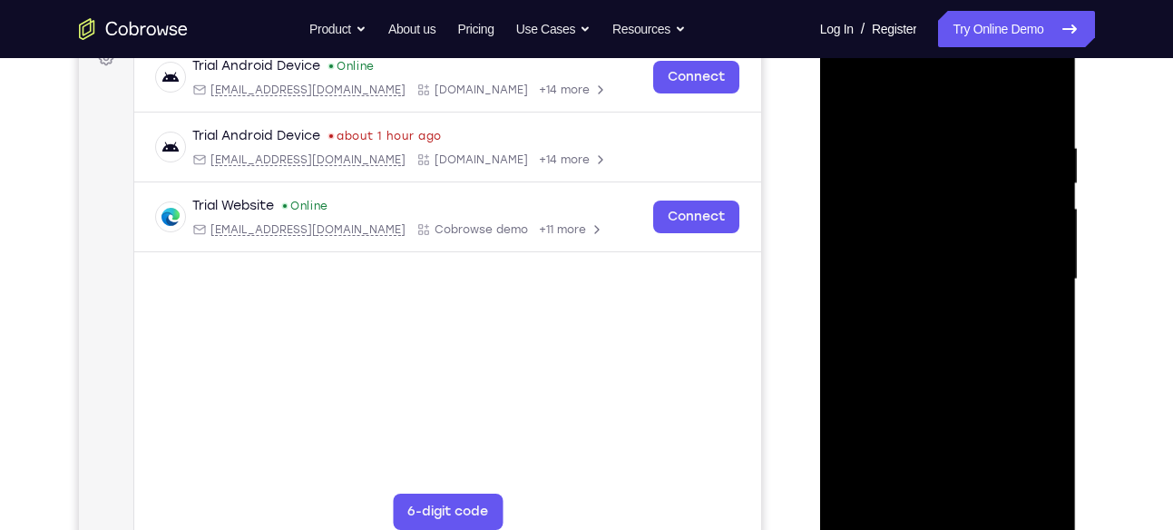
click at [1041, 98] on div at bounding box center [947, 279] width 229 height 508
click at [927, 179] on div at bounding box center [947, 279] width 229 height 508
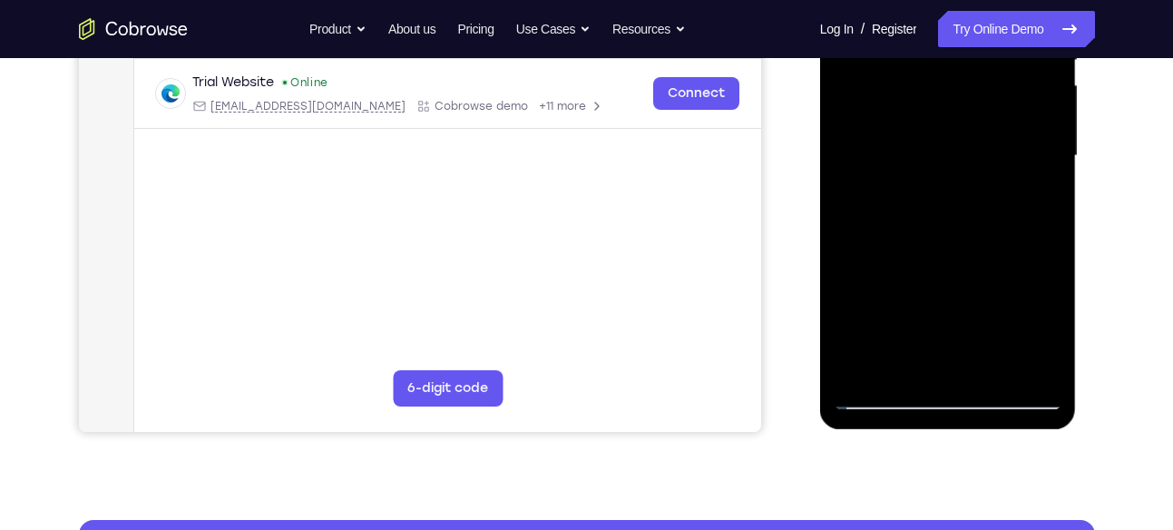
scroll to position [432, 0]
